Goal: Complete application form: Complete application form

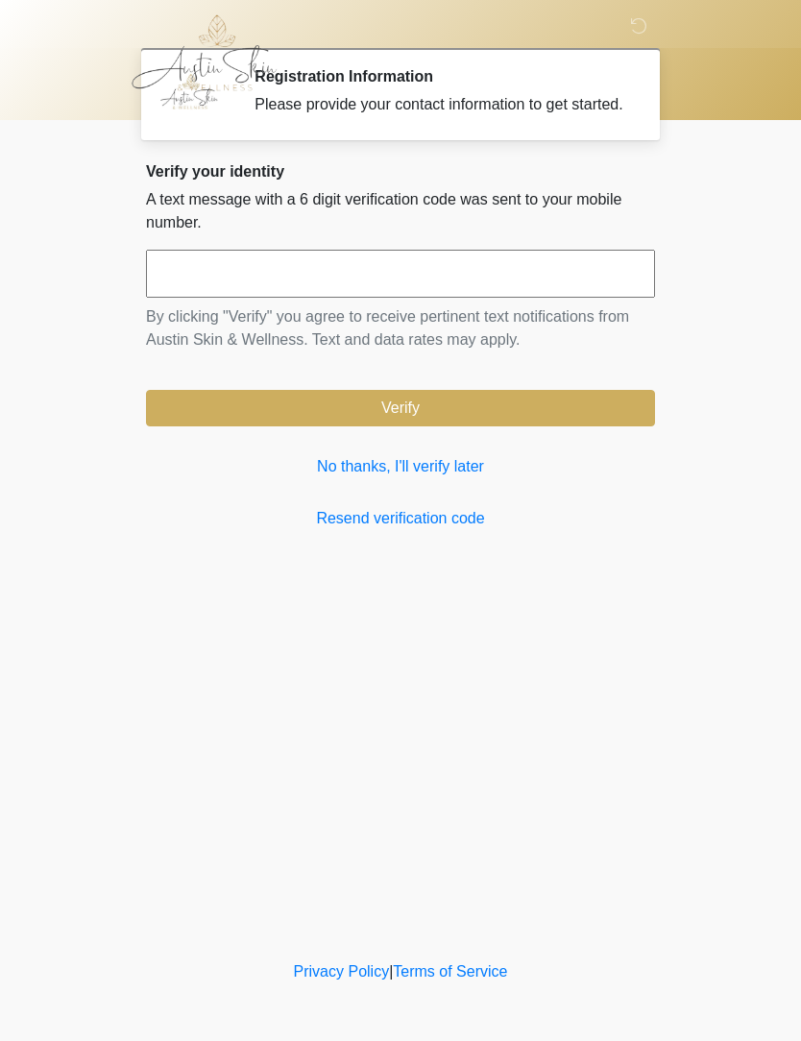
click at [439, 478] on link "No thanks, I'll verify later" at bounding box center [400, 466] width 509 height 23
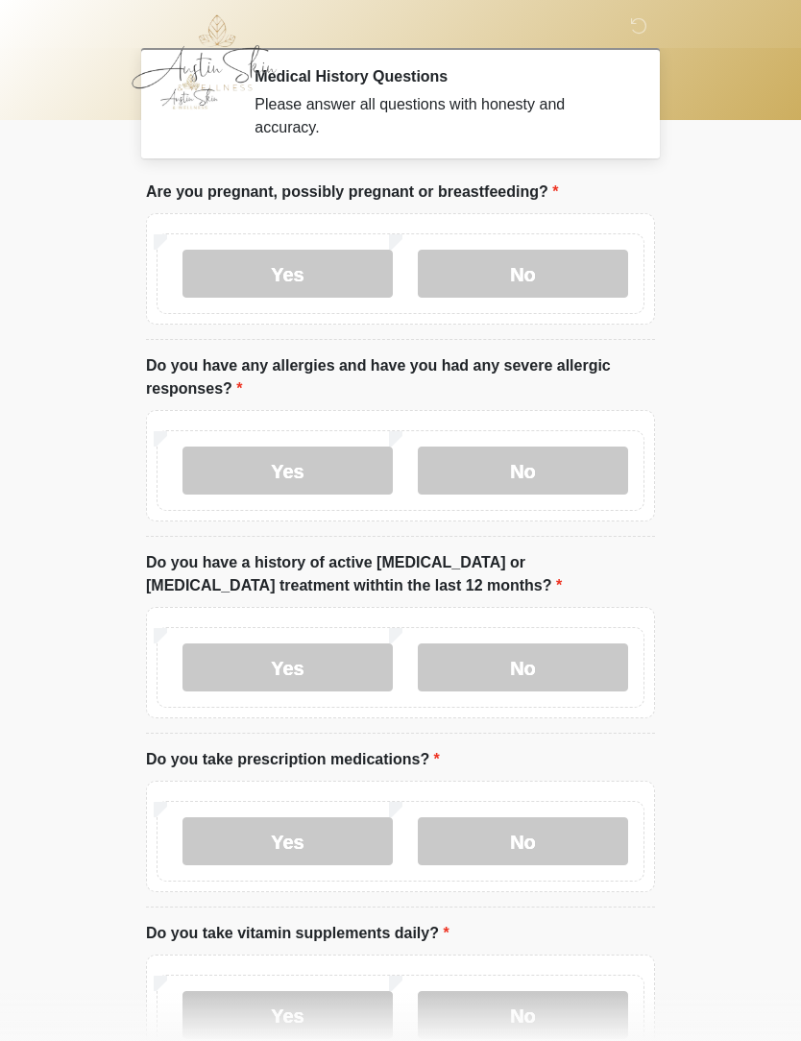
click at [515, 273] on label "No" at bounding box center [523, 274] width 210 height 48
click at [543, 472] on label "No" at bounding box center [523, 470] width 210 height 48
click at [517, 664] on label "No" at bounding box center [523, 667] width 210 height 48
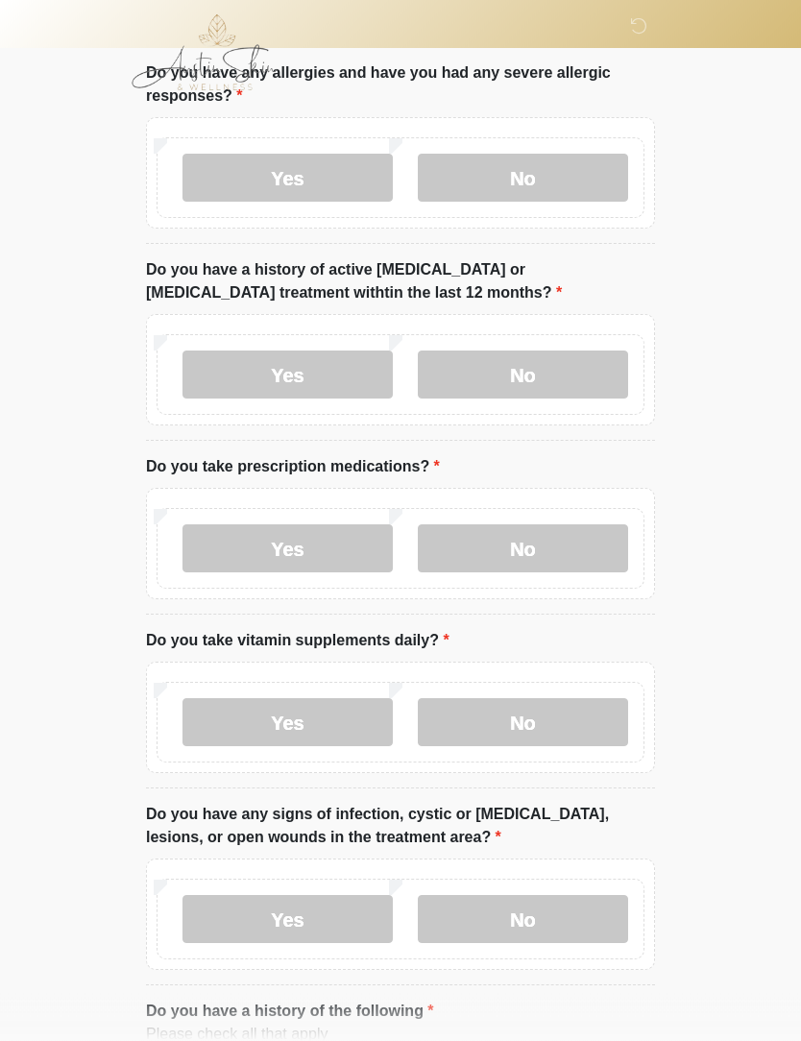
scroll to position [325, 0]
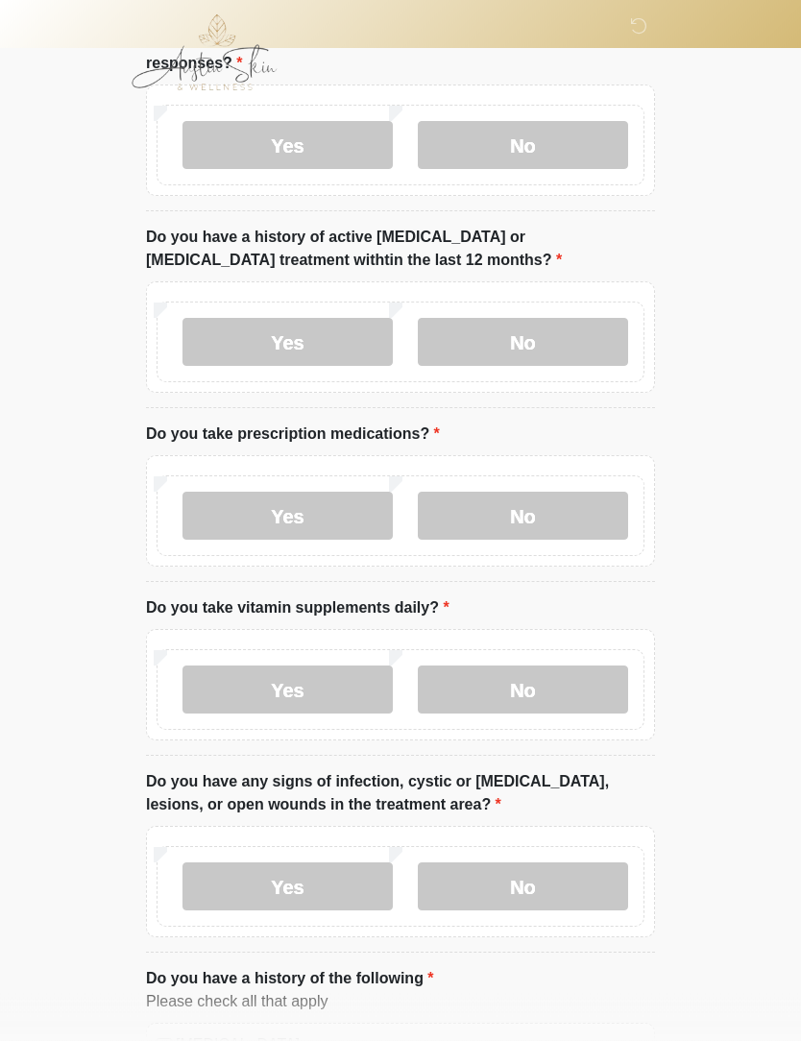
click at [298, 520] on label "Yes" at bounding box center [287, 517] width 210 height 48
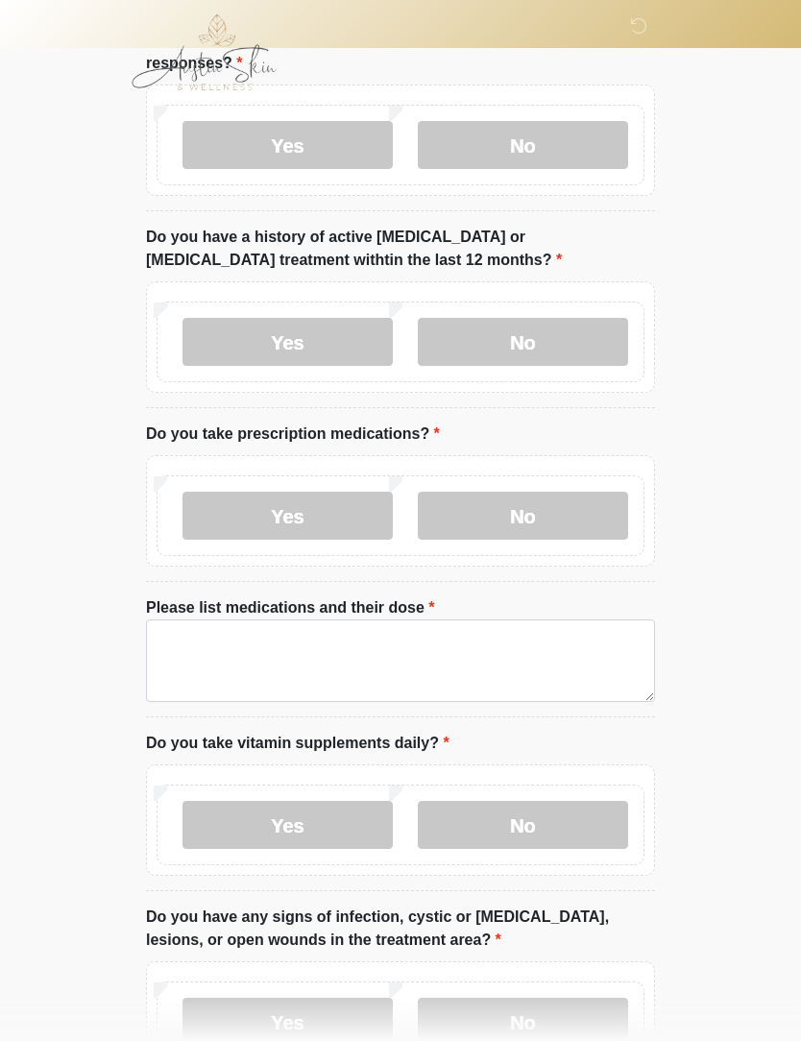
scroll to position [326, 0]
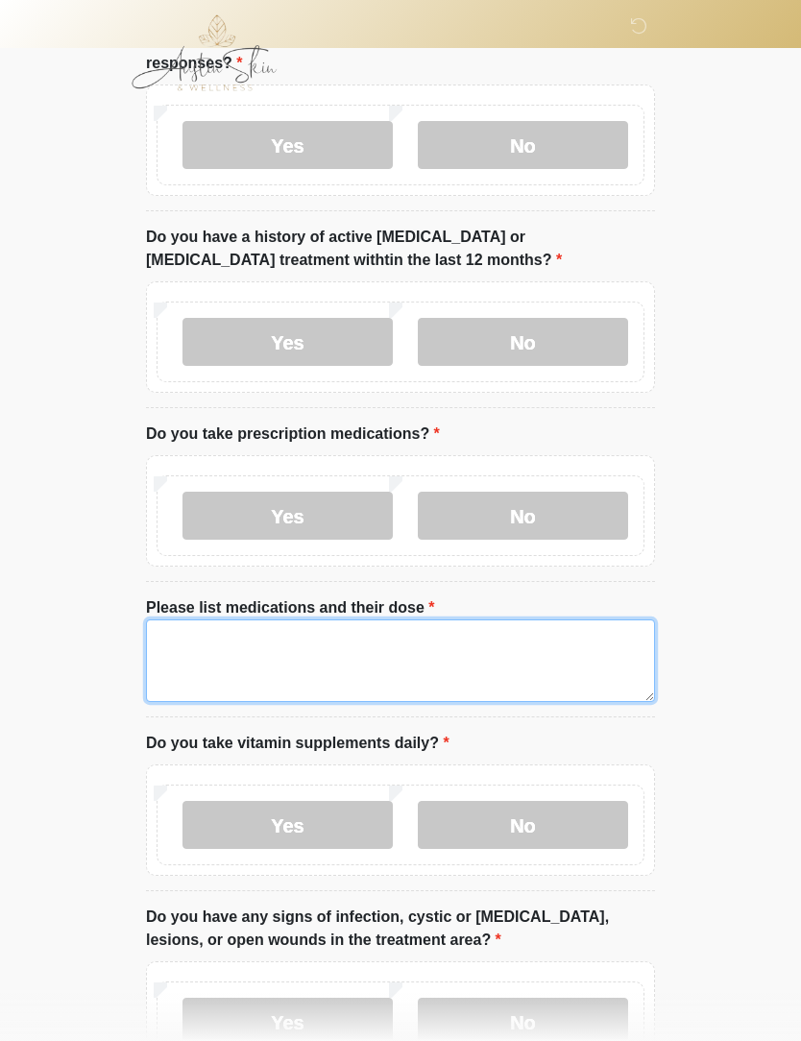
click at [208, 642] on textarea "Please list medications and their dose" at bounding box center [400, 660] width 509 height 83
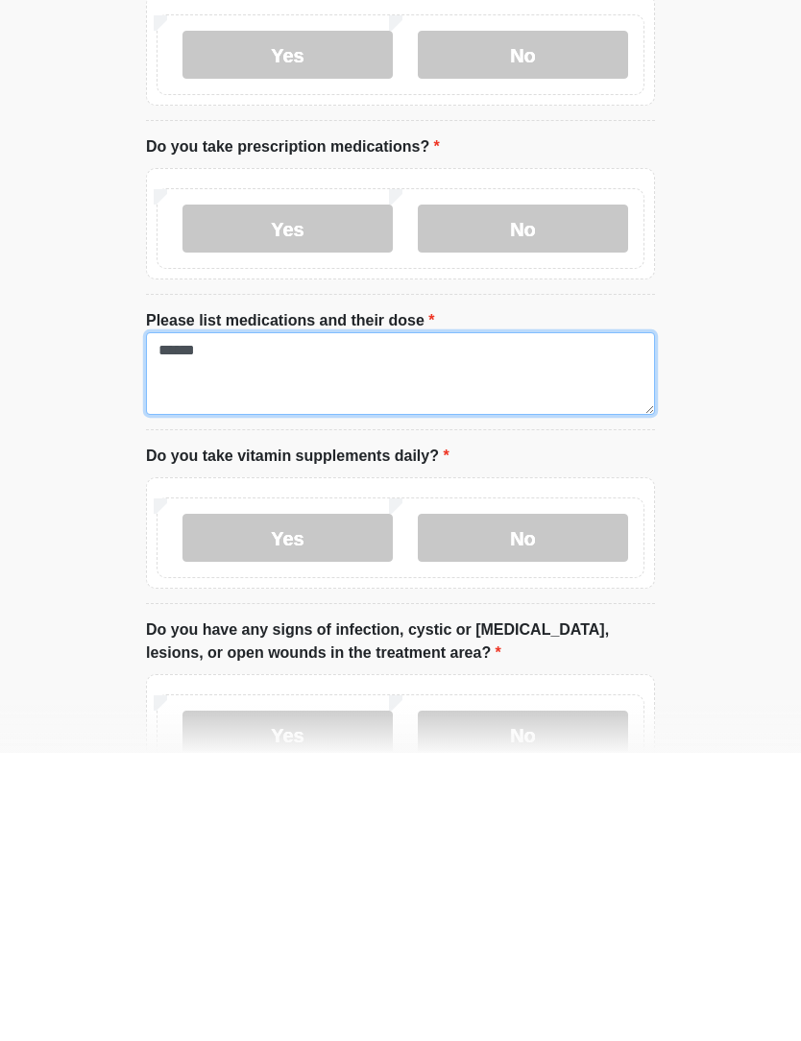
type textarea "******"
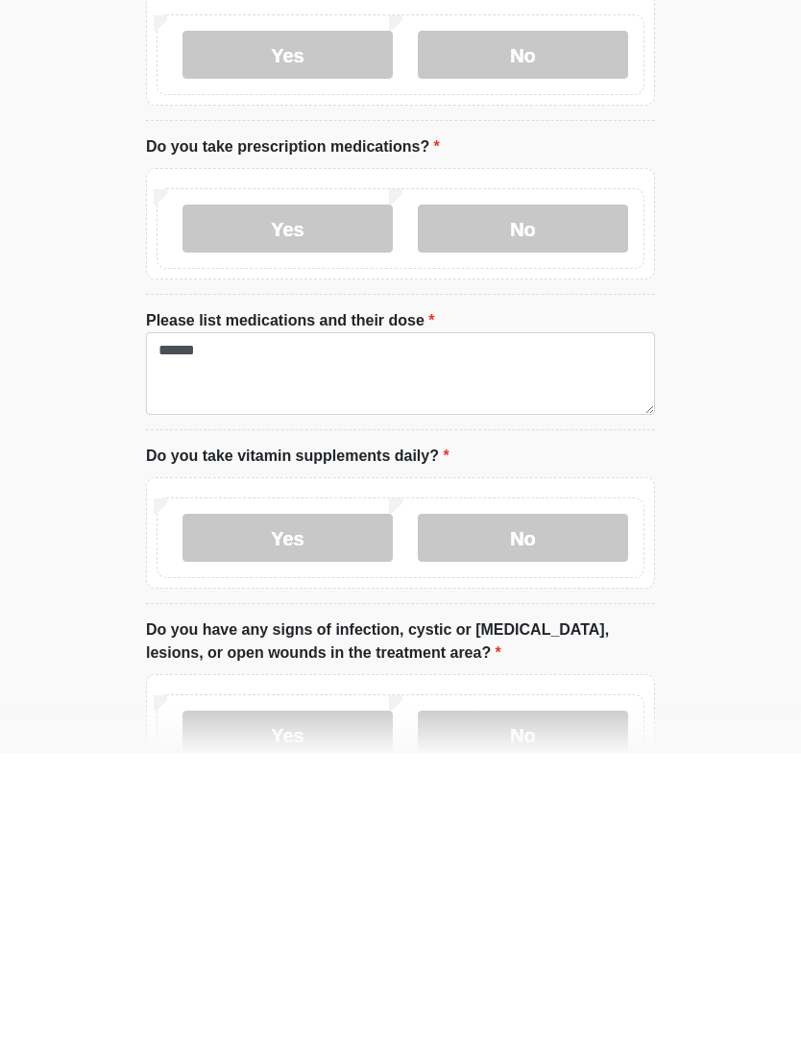
click at [532, 802] on label "No" at bounding box center [523, 826] width 210 height 48
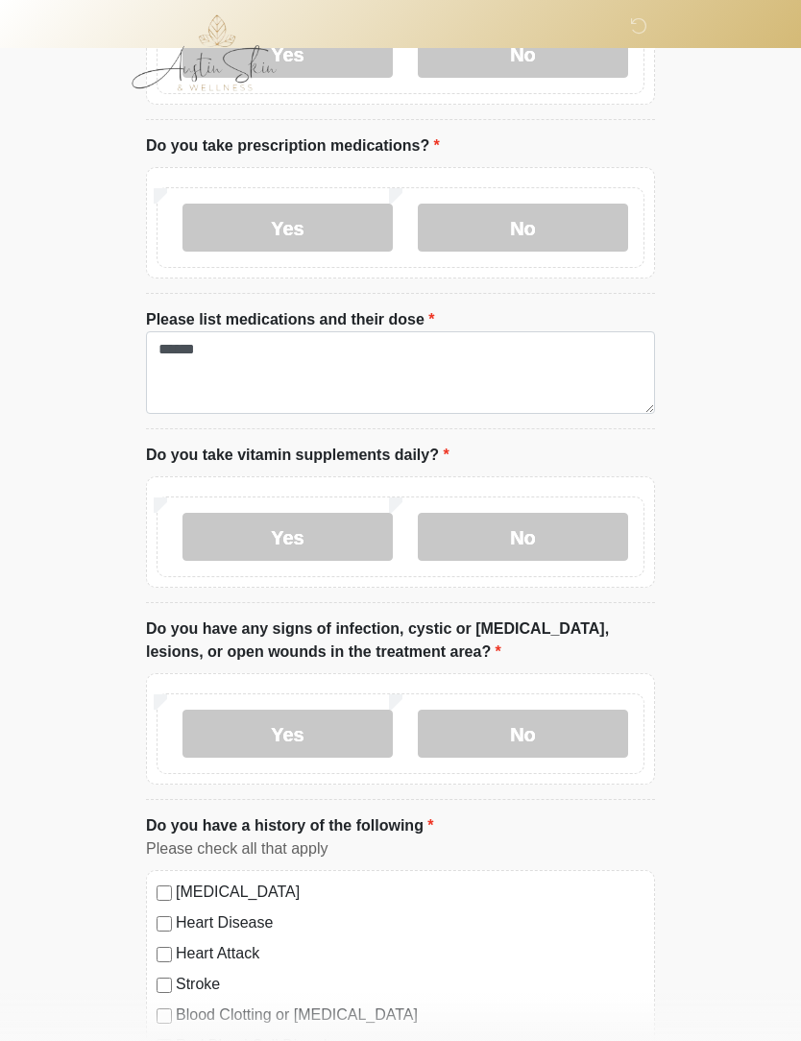
click at [532, 737] on label "No" at bounding box center [523, 734] width 210 height 48
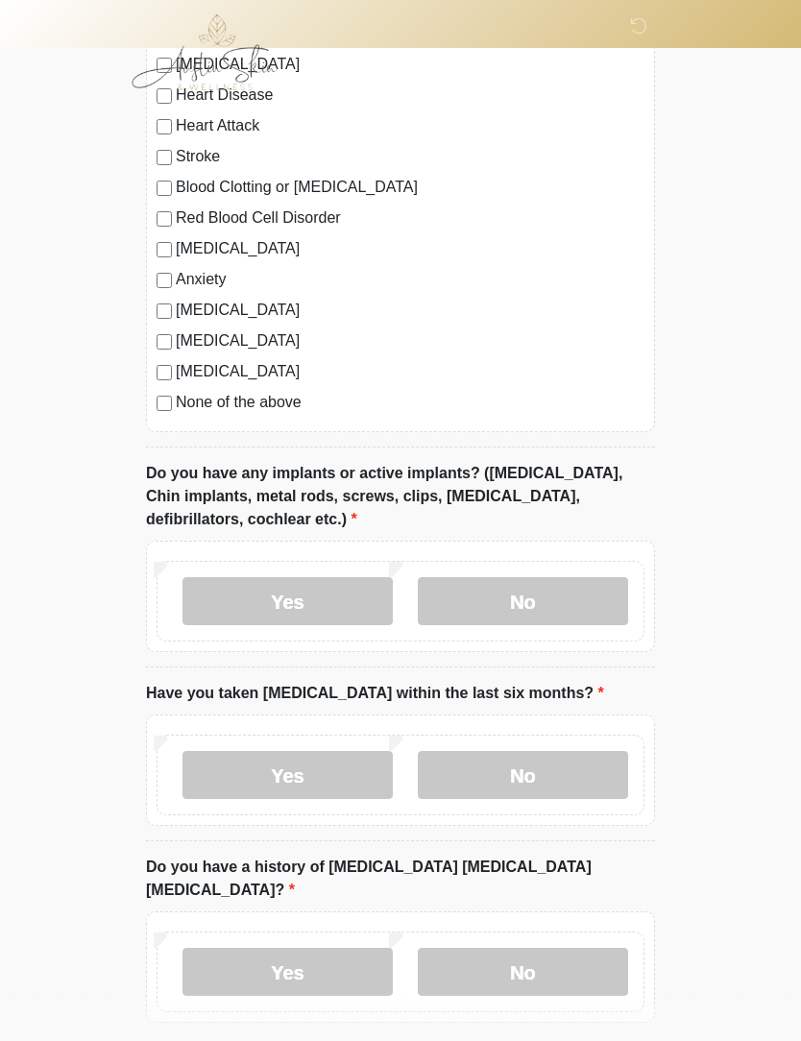
scroll to position [1441, 0]
click at [538, 602] on label "No" at bounding box center [523, 601] width 210 height 48
click at [530, 774] on label "No" at bounding box center [523, 775] width 210 height 48
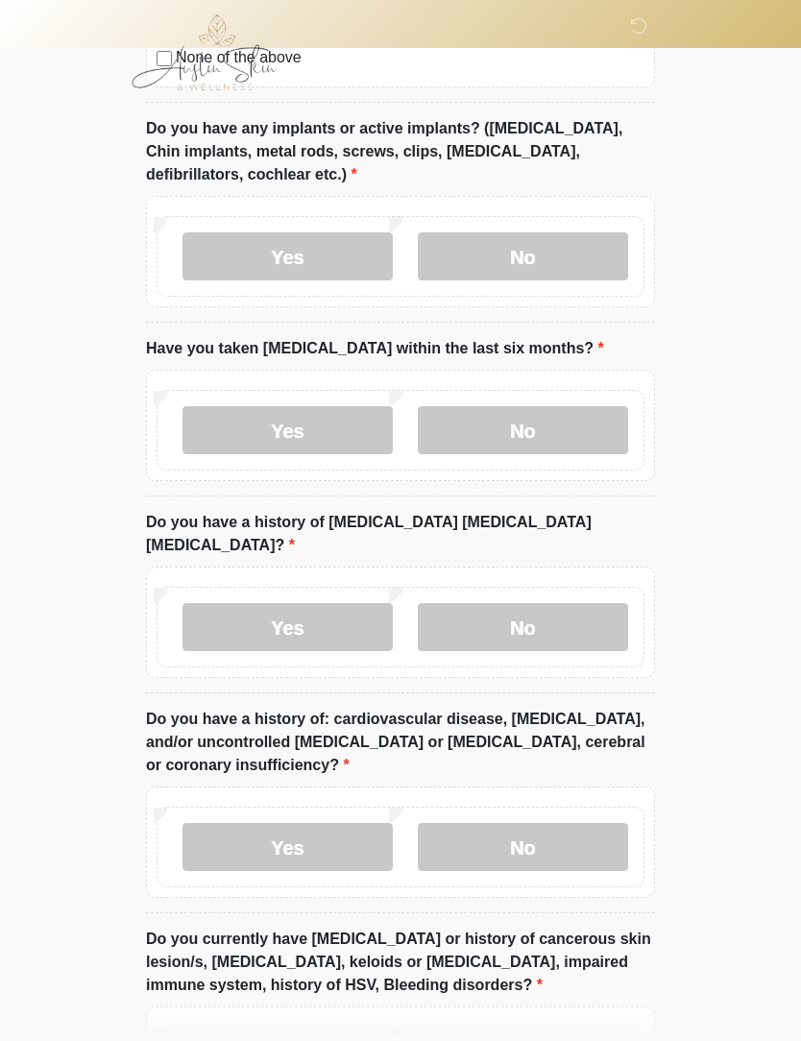
scroll to position [1786, 0]
click at [533, 603] on label "No" at bounding box center [523, 627] width 210 height 48
click at [536, 827] on label "No" at bounding box center [523, 847] width 210 height 48
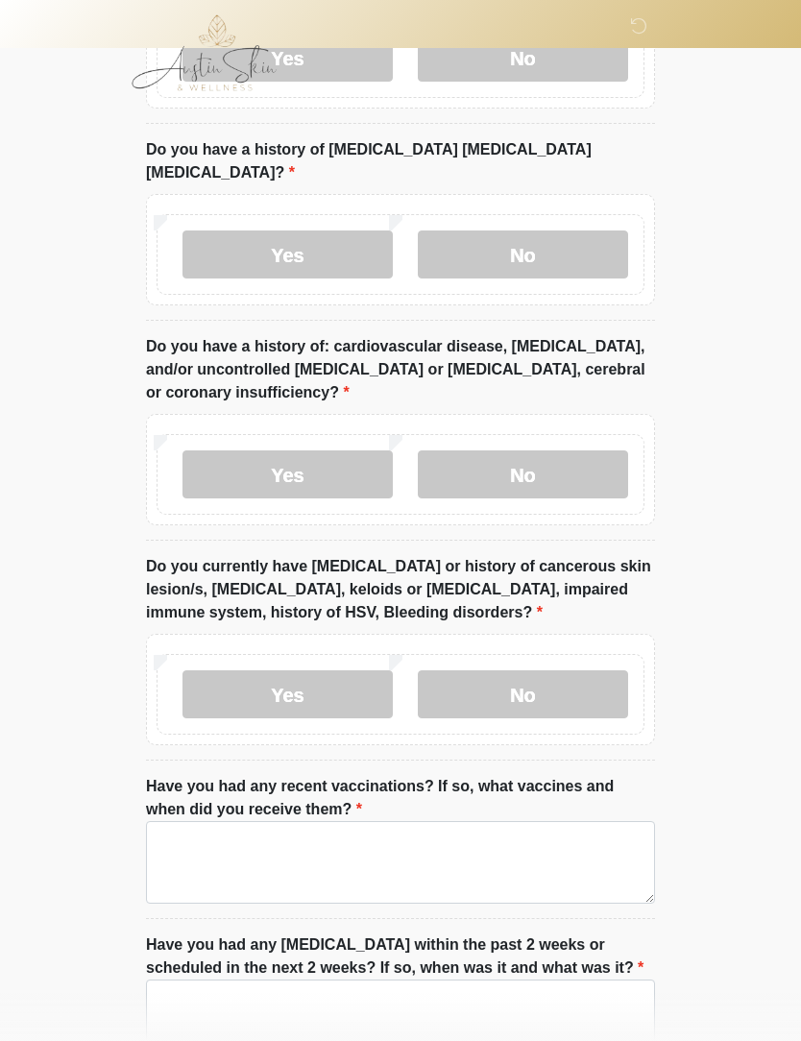
scroll to position [2212, 0]
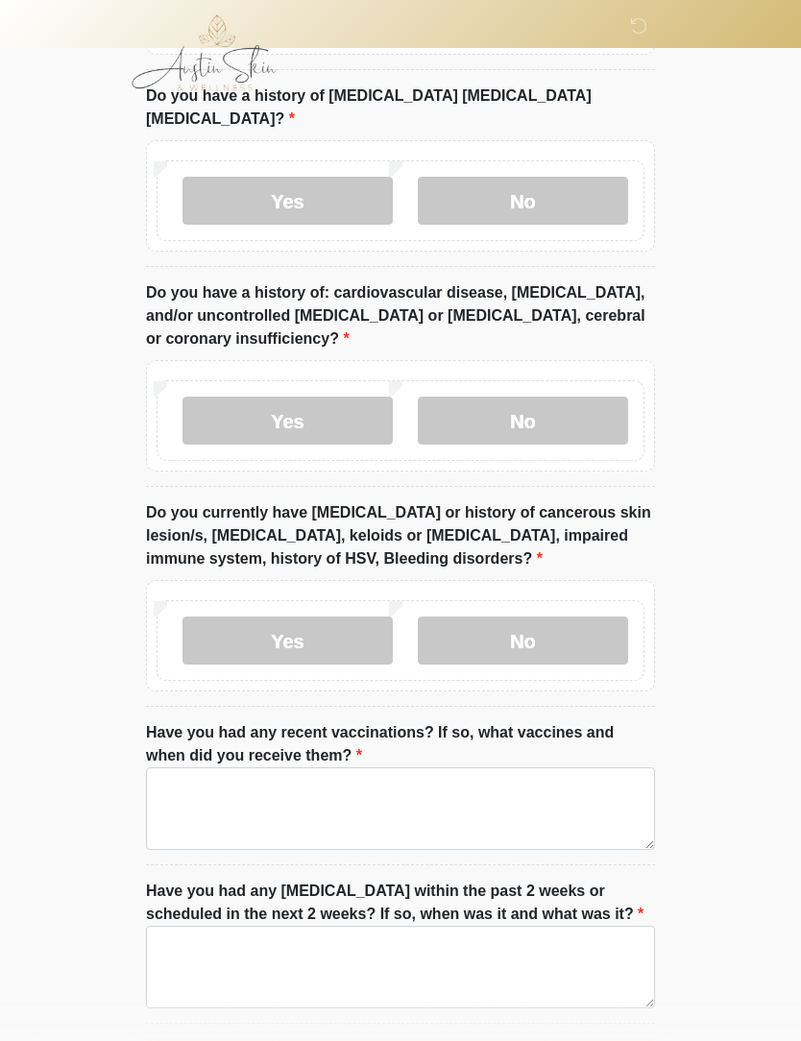
click at [532, 624] on label "No" at bounding box center [523, 640] width 210 height 48
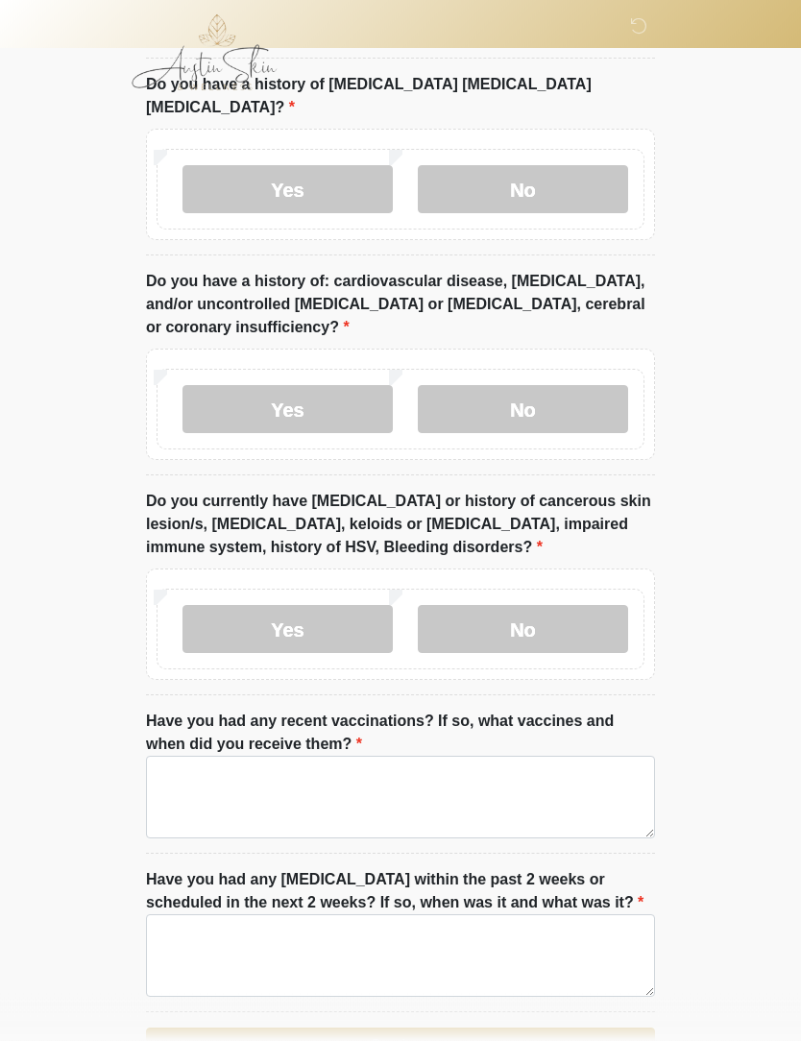
scroll to position [2280, 0]
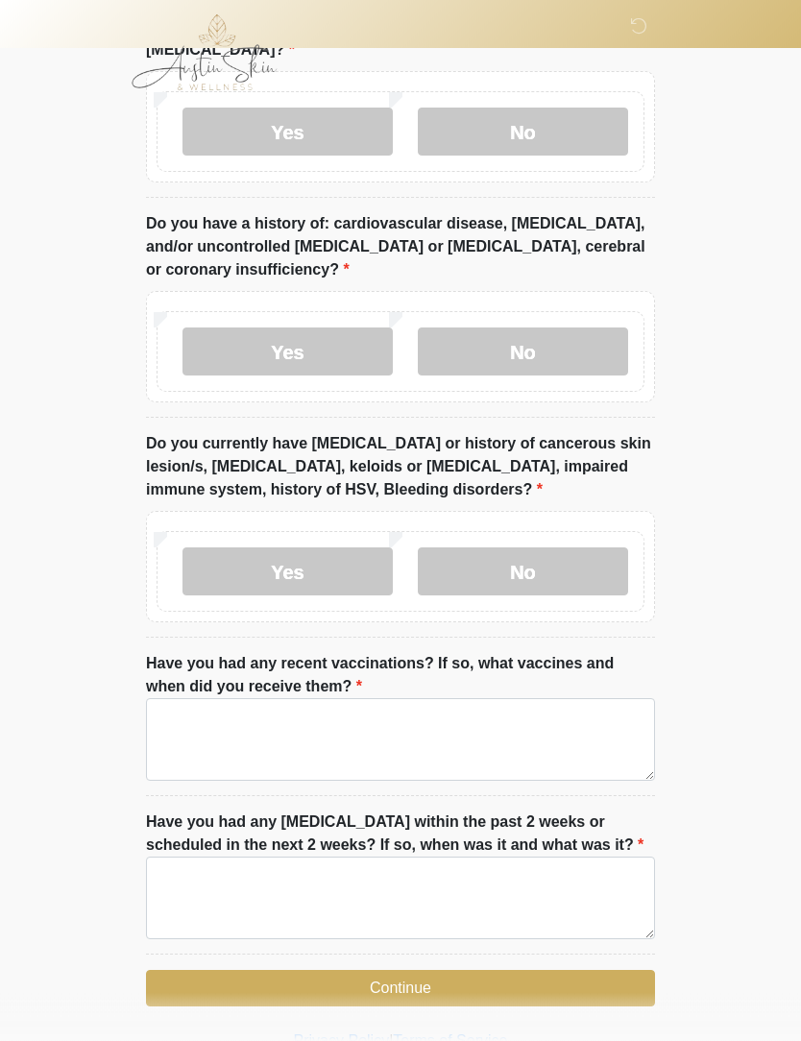
click at [416, 996] on button "Continue" at bounding box center [400, 989] width 509 height 36
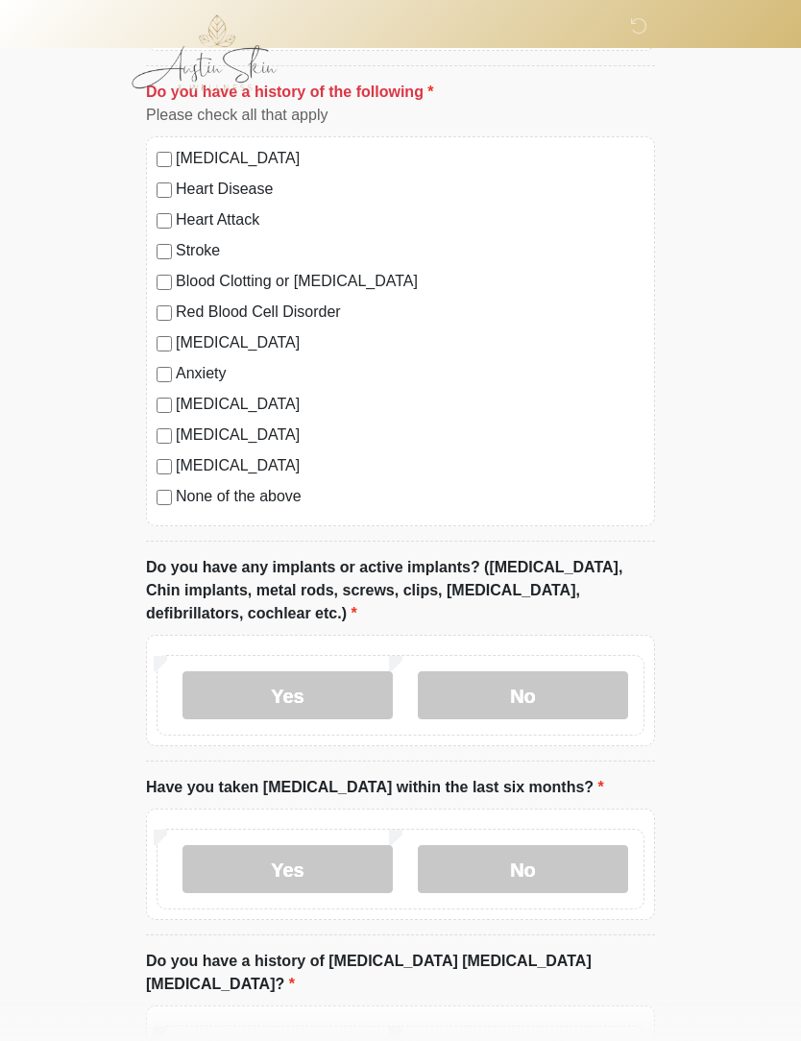
click at [536, 693] on label "No" at bounding box center [523, 695] width 210 height 48
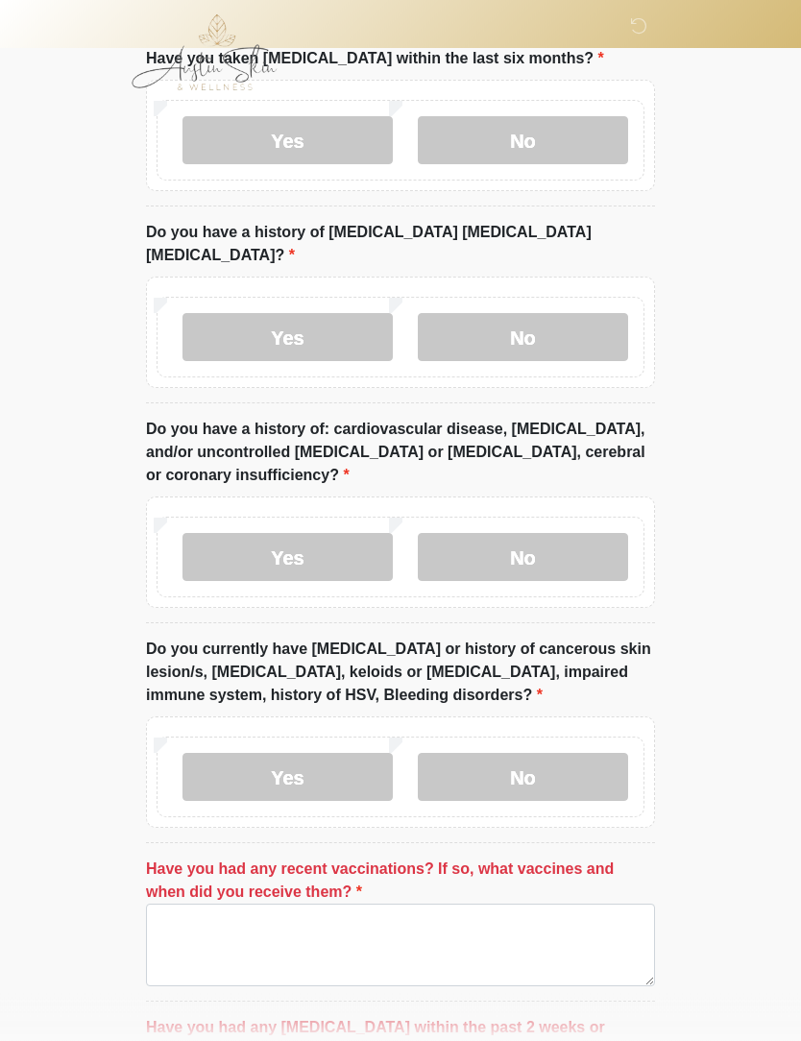
scroll to position [2280, 0]
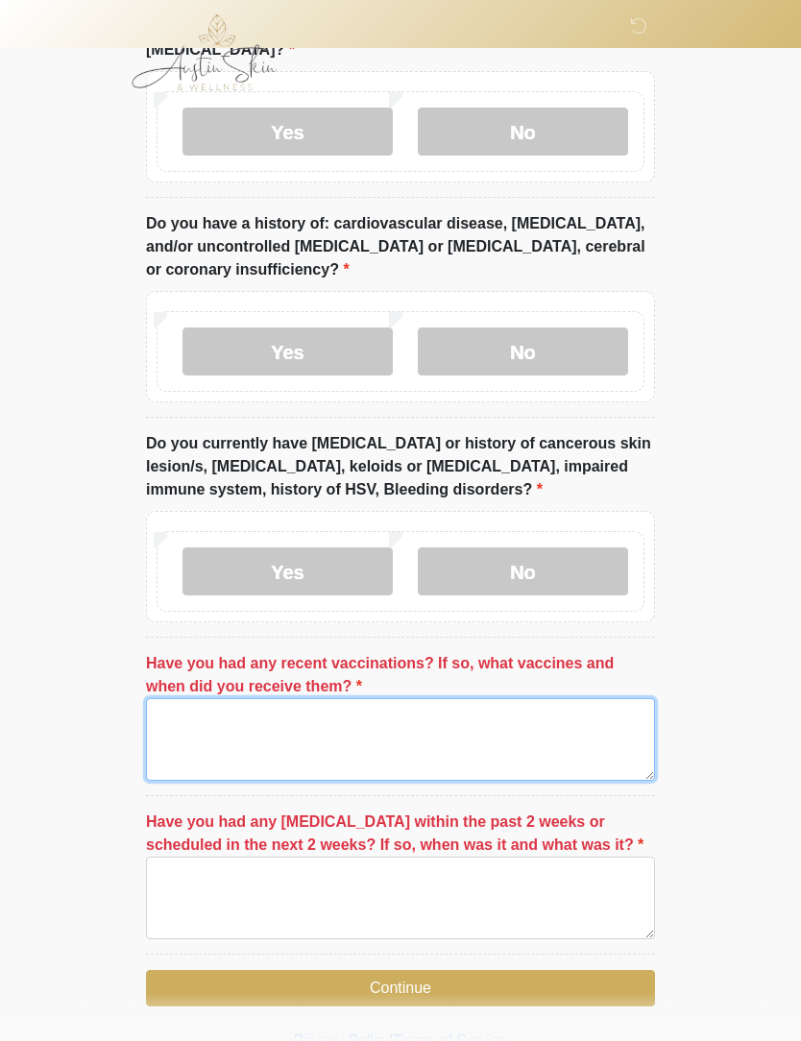
click at [211, 725] on textarea "Have you had any recent vaccinations? If so, what vaccines and when did you rec…" at bounding box center [400, 740] width 509 height 83
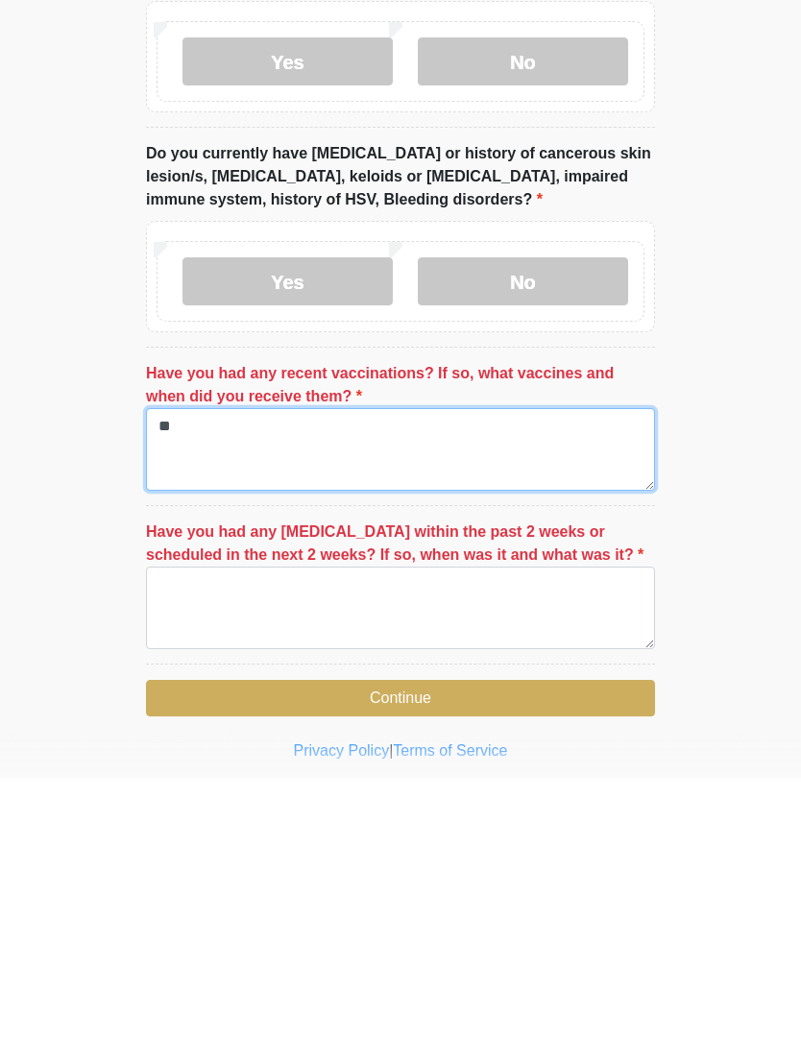
scroll to position [2308, 0]
type textarea "**"
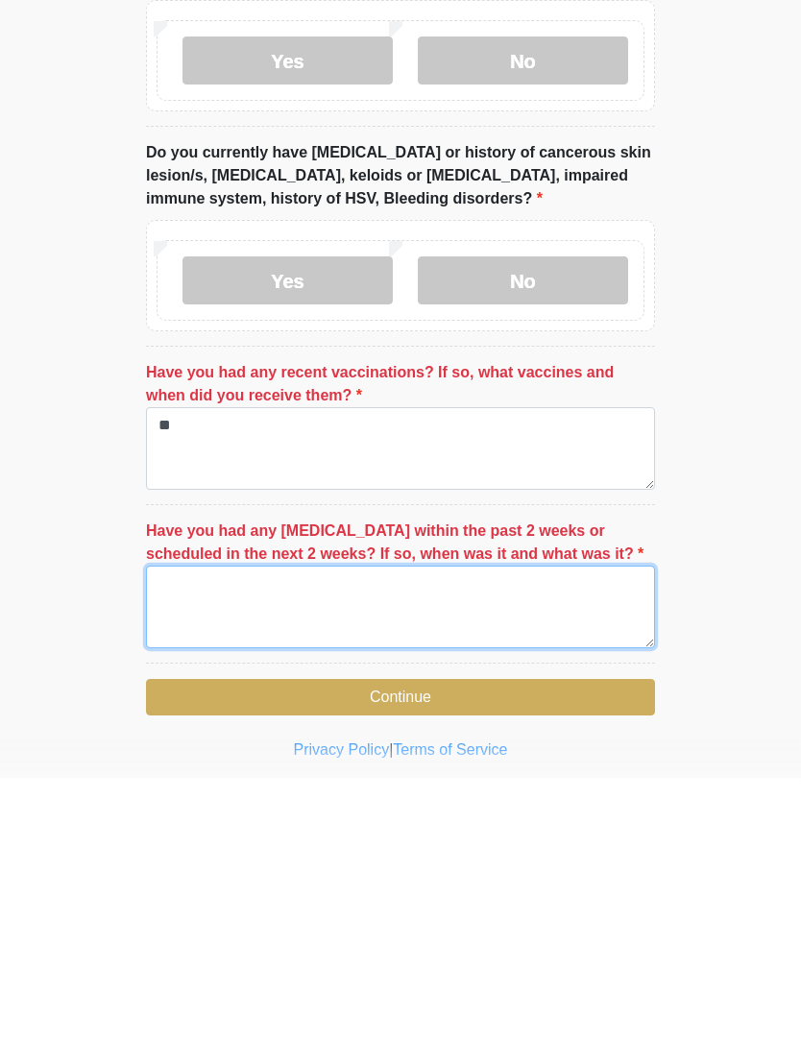
click at [205, 830] on textarea "Have you had any dental procedures within the past 2 weeks or scheduled in the …" at bounding box center [400, 871] width 509 height 83
type textarea "**"
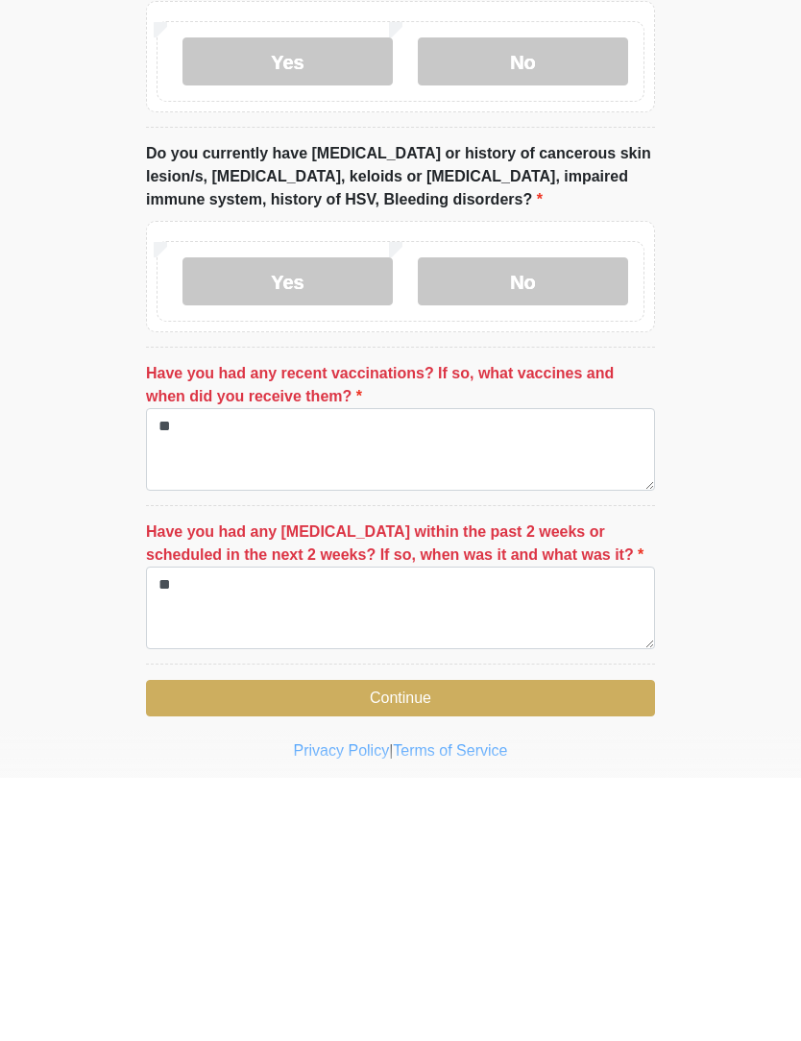
click at [419, 943] on button "Continue" at bounding box center [400, 961] width 509 height 36
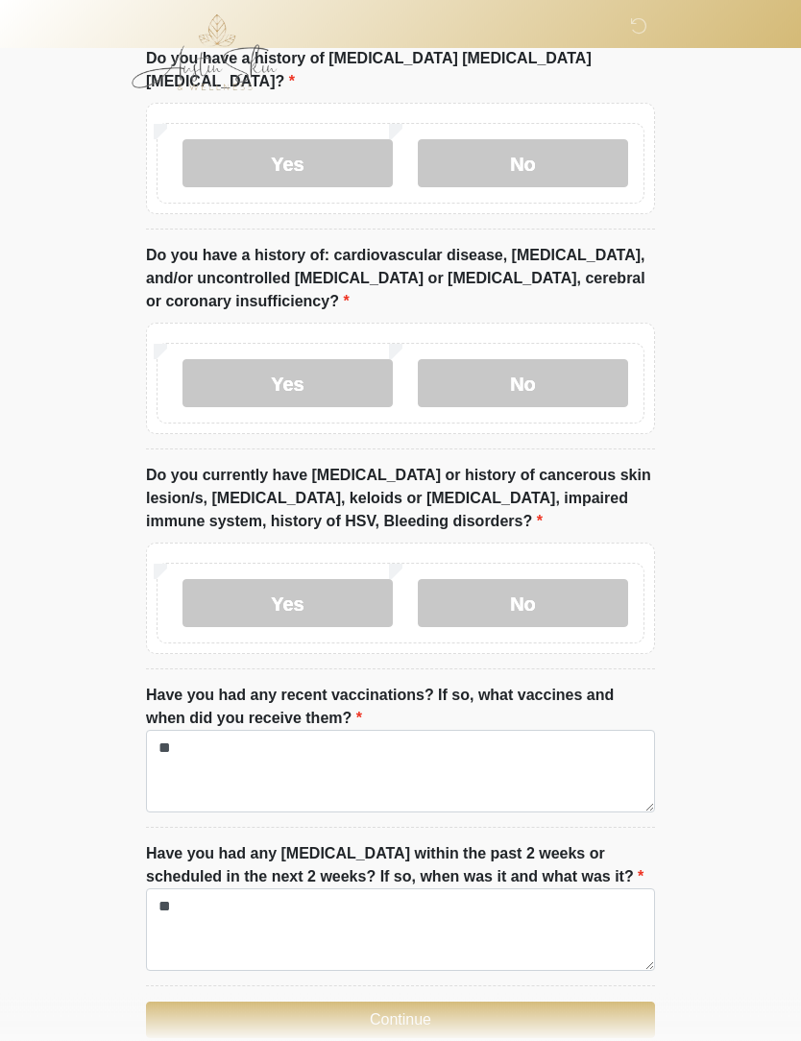
scroll to position [2280, 0]
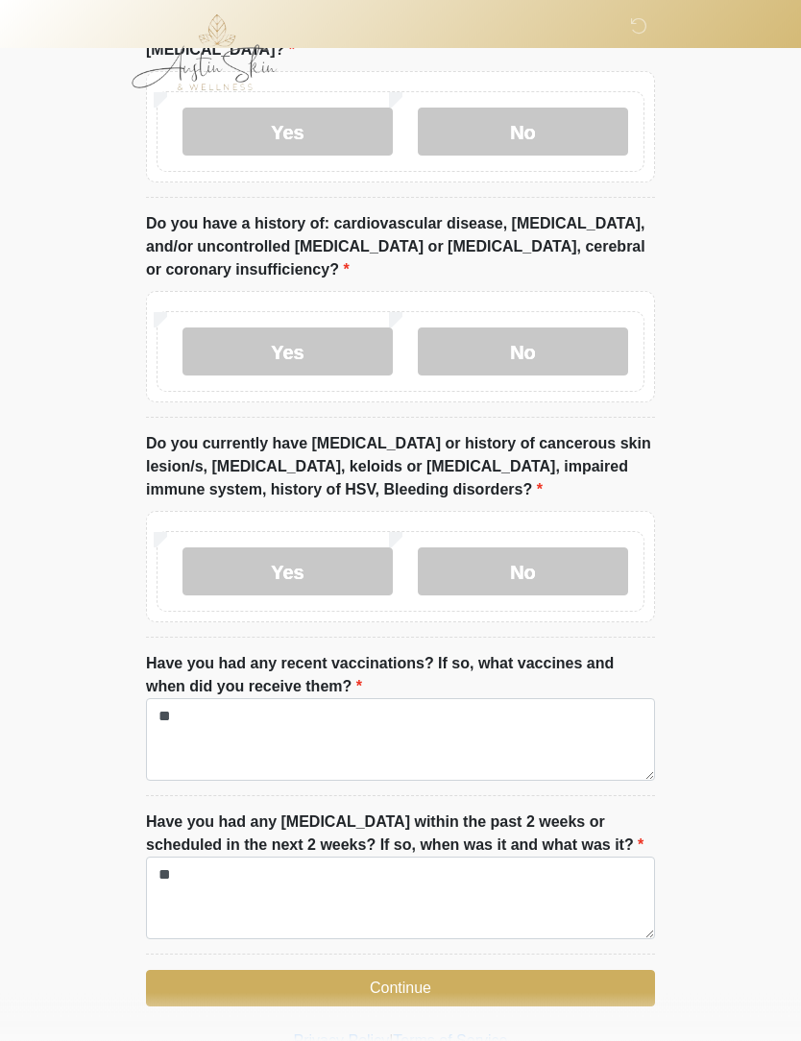
click at [424, 977] on button "Continue" at bounding box center [400, 989] width 509 height 36
click at [425, 987] on button "Continue" at bounding box center [400, 989] width 509 height 36
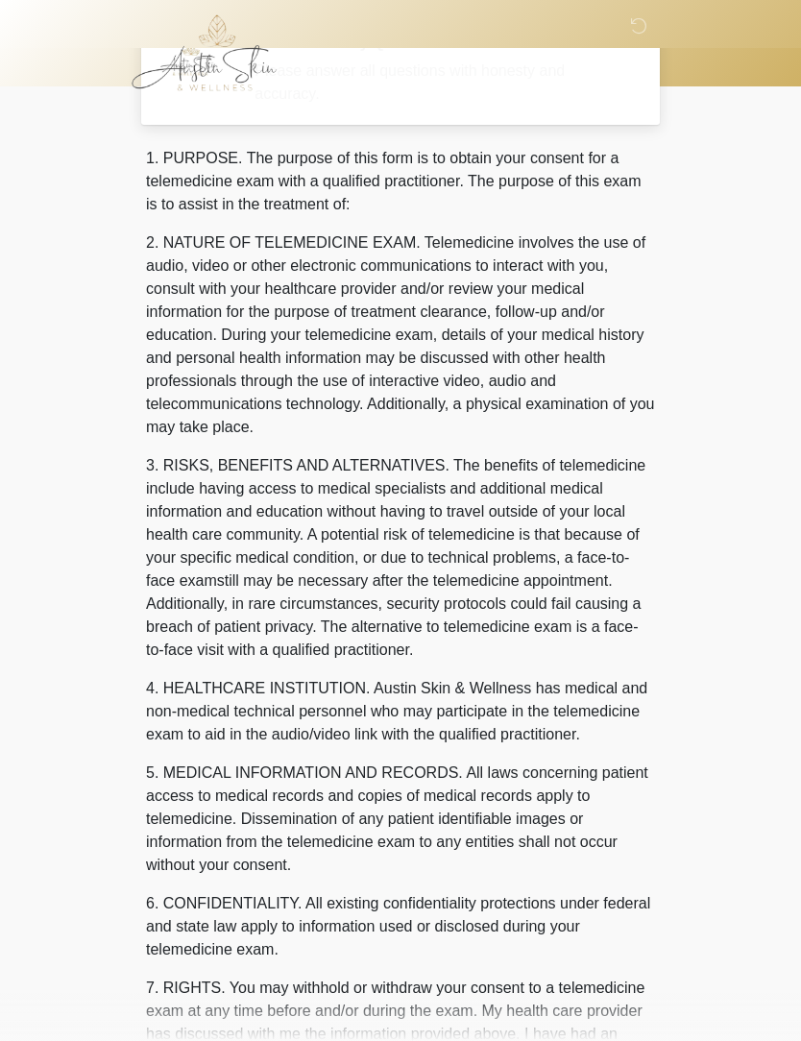
scroll to position [0, 0]
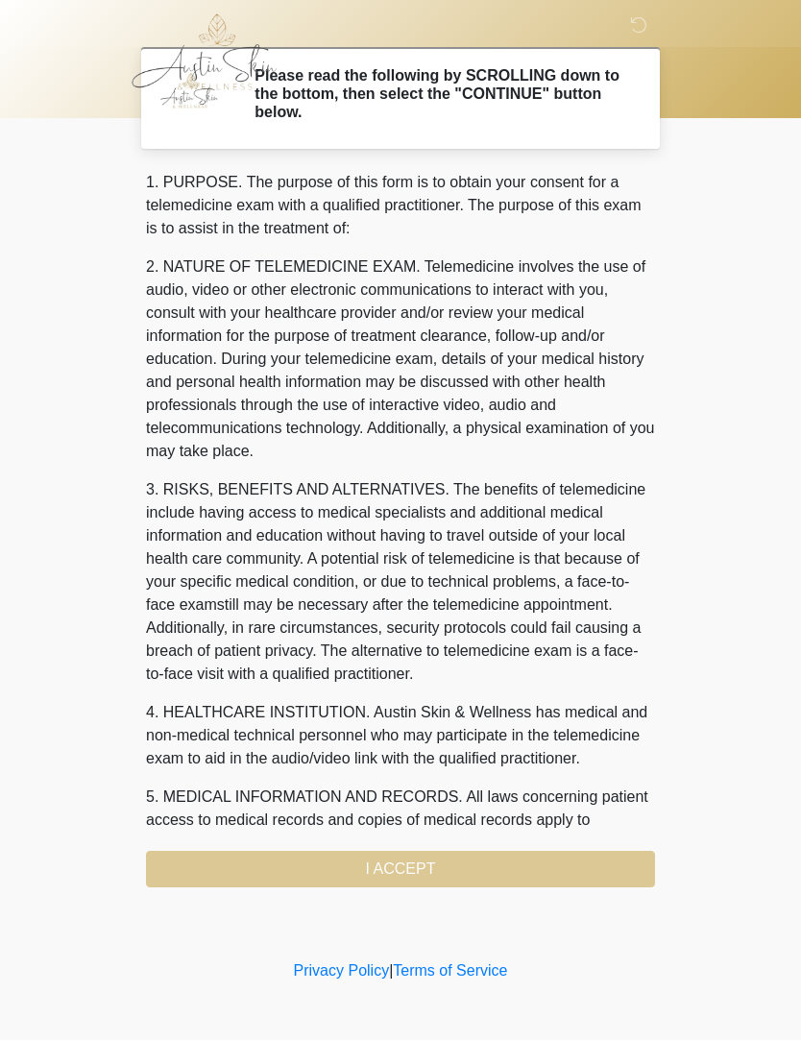
click at [412, 875] on div "1. PURPOSE. The purpose of this form is to obtain your consent for a telemedici…" at bounding box center [400, 530] width 509 height 716
click at [413, 868] on div "1. PURPOSE. The purpose of this form is to obtain your consent for a telemedici…" at bounding box center [400, 530] width 509 height 716
click at [414, 879] on div "1. PURPOSE. The purpose of this form is to obtain your consent for a telemedici…" at bounding box center [400, 530] width 509 height 716
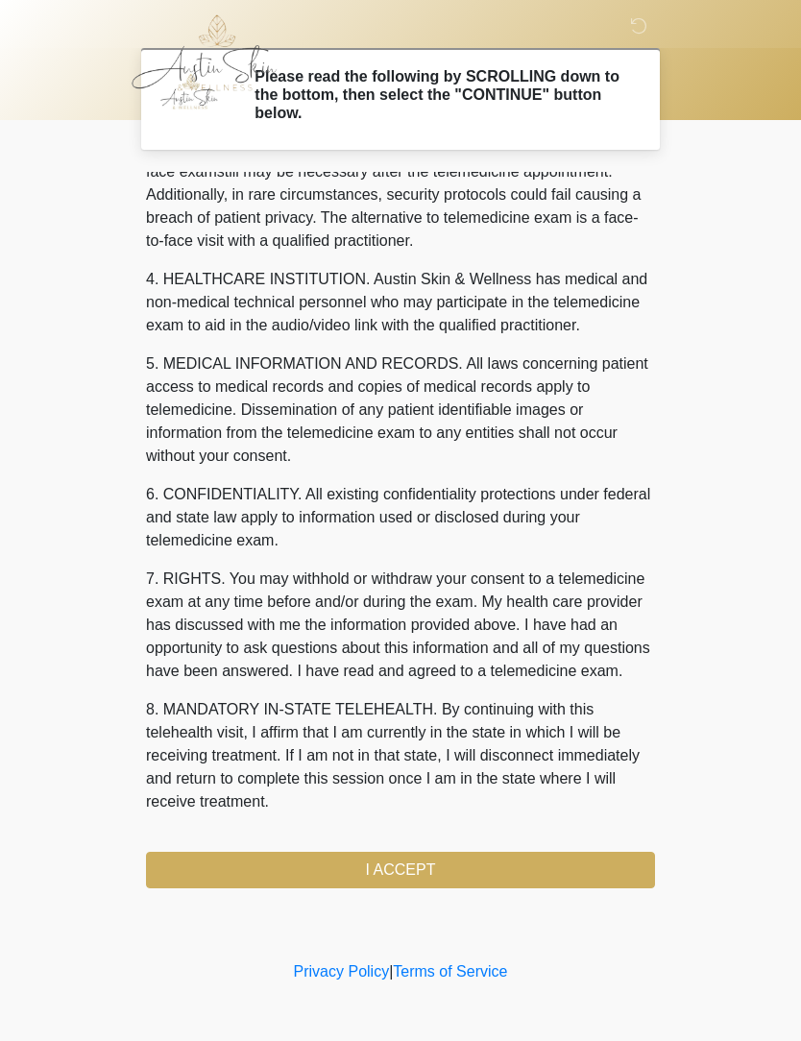
scroll to position [503, 0]
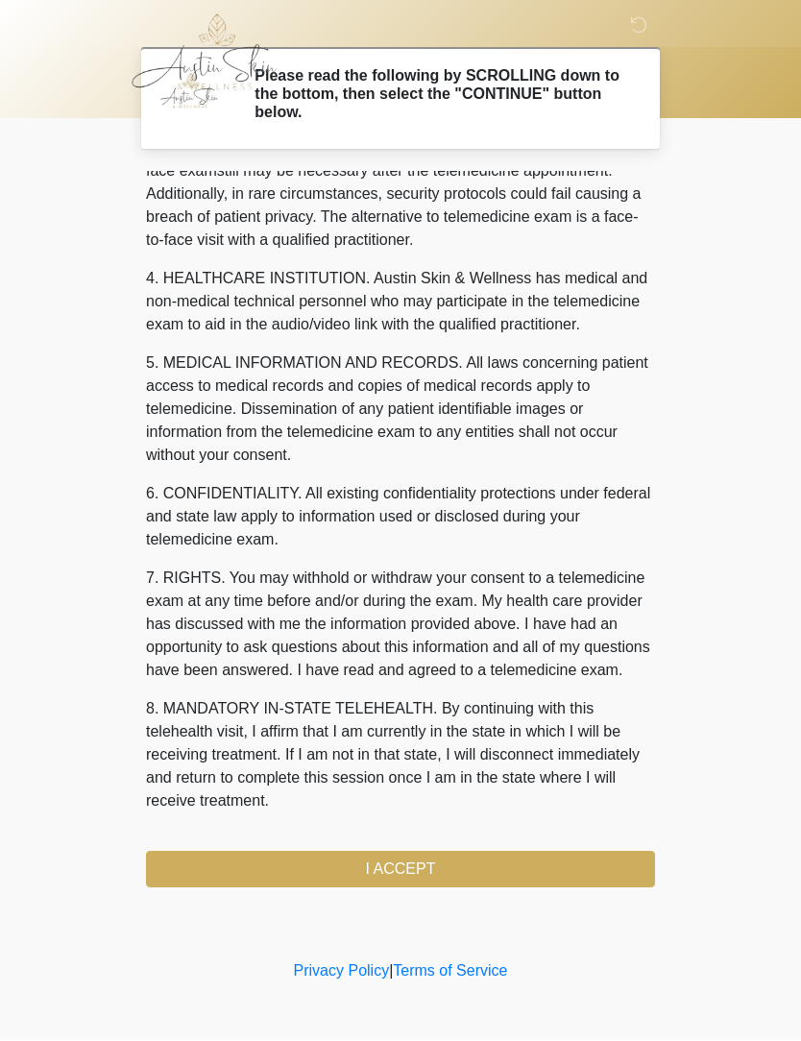
click at [410, 881] on button "I ACCEPT" at bounding box center [400, 870] width 509 height 36
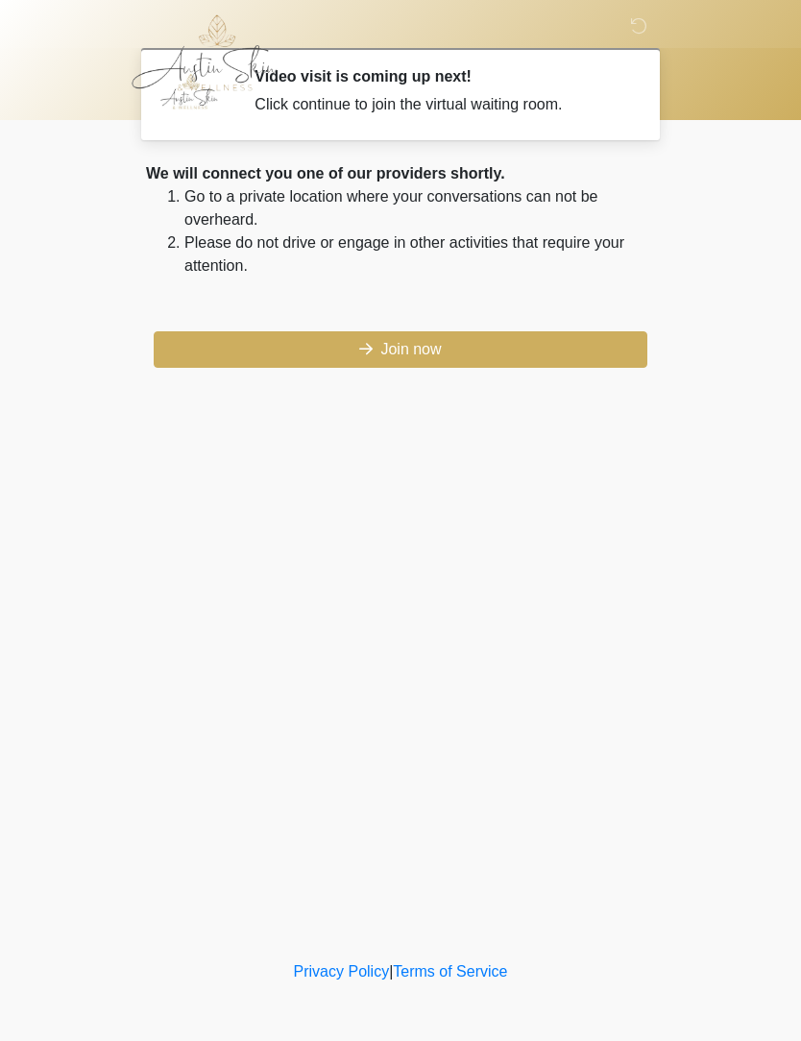
click at [410, 348] on button "Join now" at bounding box center [401, 349] width 494 height 36
